Goal: Transaction & Acquisition: Purchase product/service

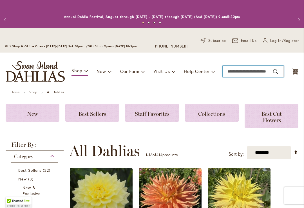
click at [231, 75] on input "Search" at bounding box center [253, 71] width 61 height 11
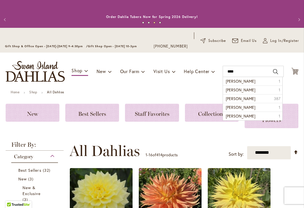
click at [257, 83] on li "zackary robert 1" at bounding box center [252, 81] width 59 height 8
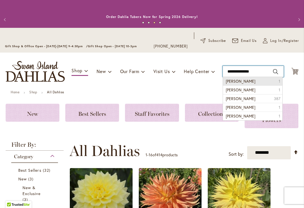
type input "**********"
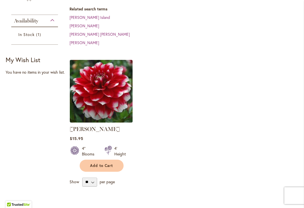
scroll to position [191, 0]
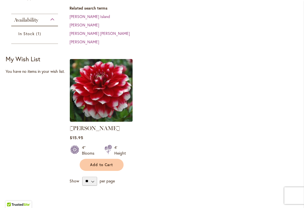
click at [107, 80] on img at bounding box center [101, 90] width 63 height 63
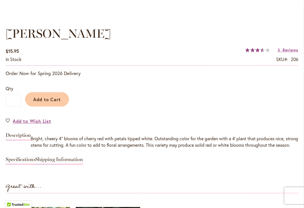
scroll to position [430, 0]
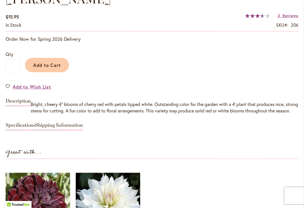
click at [21, 131] on link "Specifications" at bounding box center [21, 127] width 30 height 8
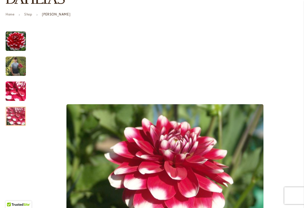
scroll to position [78, 0]
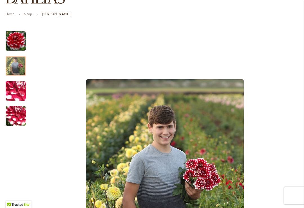
click at [19, 71] on img "ZAKARY ROBERT" at bounding box center [16, 65] width 20 height 25
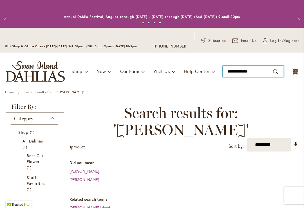
click at [259, 76] on input "**********" at bounding box center [253, 71] width 61 height 11
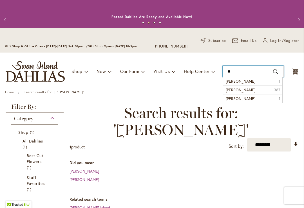
type input "*"
type input "****"
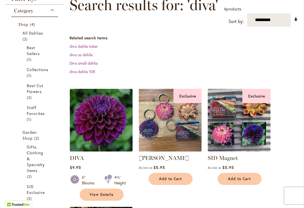
scroll to position [108, 0]
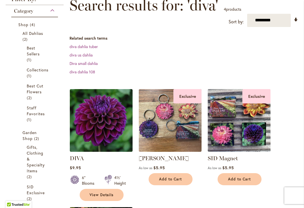
click at [112, 131] on img at bounding box center [101, 120] width 63 height 63
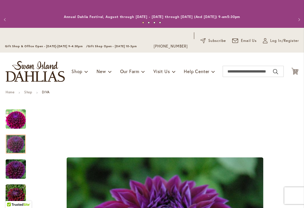
click at [24, 145] on div at bounding box center [16, 144] width 20 height 19
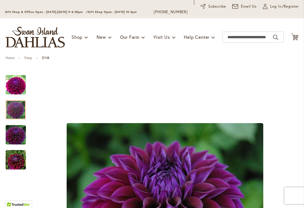
scroll to position [70, 0]
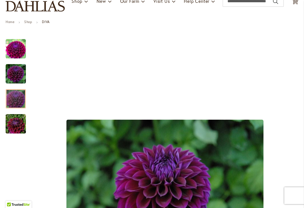
click at [19, 104] on img "Diva" at bounding box center [15, 99] width 41 height 27
click at [16, 130] on img "Diva" at bounding box center [15, 124] width 41 height 27
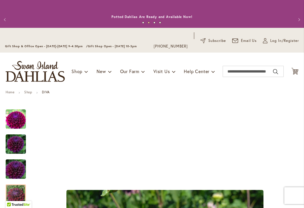
scroll to position [0, 0]
click at [239, 74] on input "Search" at bounding box center [253, 71] width 61 height 11
type input "****"
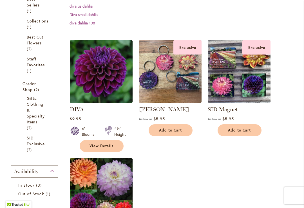
scroll to position [158, 0]
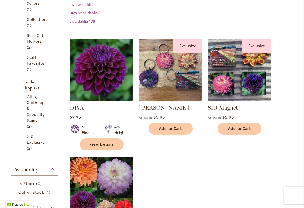
click at [160, 85] on img at bounding box center [170, 70] width 63 height 63
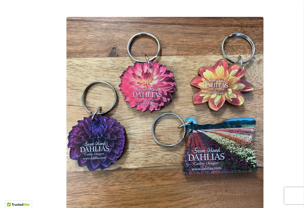
scroll to position [141, 0]
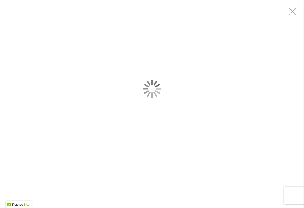
click at [129, 137] on div "4 SID dahlia keychains" at bounding box center [152, 89] width 304 height 178
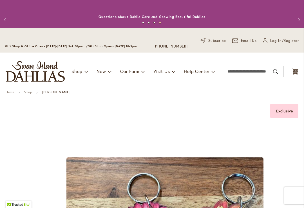
scroll to position [-1, 0]
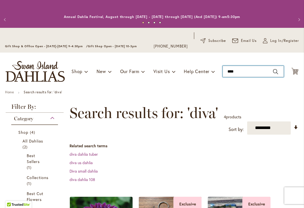
click at [244, 73] on input "****" at bounding box center [253, 71] width 61 height 11
type input "*"
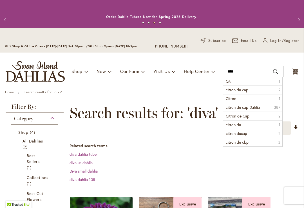
click at [244, 92] on span "citron du cap" at bounding box center [237, 89] width 23 height 5
type input "**********"
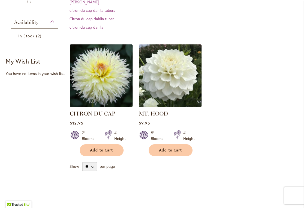
scroll to position [190, 0]
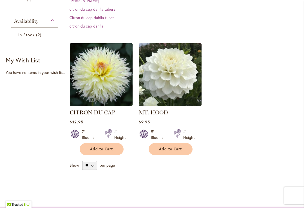
click at [109, 78] on img at bounding box center [101, 74] width 63 height 63
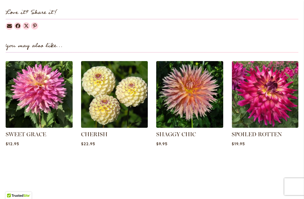
scroll to position [716, 0]
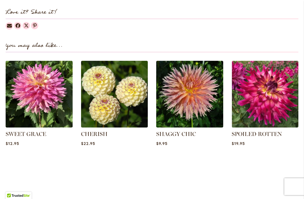
click at [119, 98] on img at bounding box center [114, 94] width 67 height 67
